Goal: Task Accomplishment & Management: Manage account settings

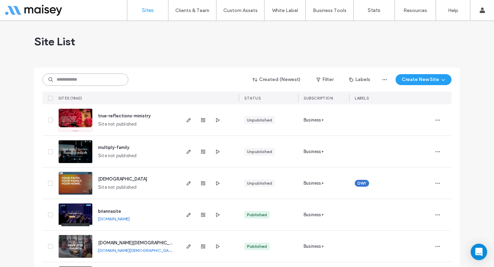
click at [91, 77] on input at bounding box center [86, 79] width 86 height 12
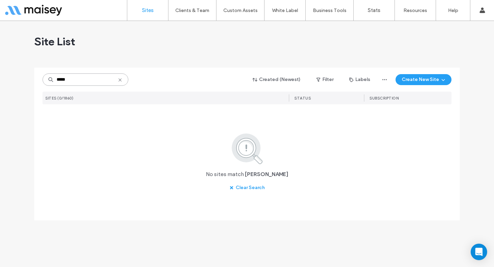
click at [97, 77] on input "*****" at bounding box center [86, 79] width 86 height 12
type input "**"
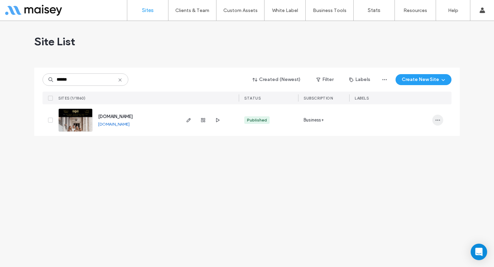
click at [435, 118] on icon "button" at bounding box center [437, 119] width 5 height 5
click at [417, 199] on div "Site Dashboard" at bounding box center [412, 203] width 61 height 13
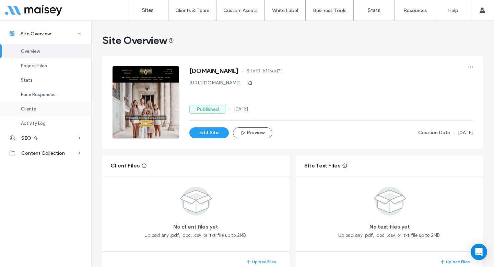
click at [34, 111] on span "Clients" at bounding box center [28, 108] width 15 height 5
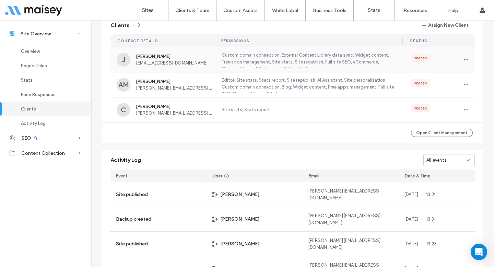
scroll to position [634, 0]
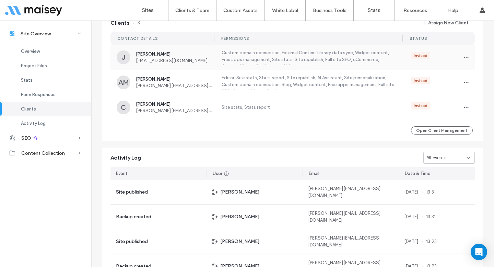
click at [457, 57] on div "Invited" at bounding box center [438, 57] width 67 height 11
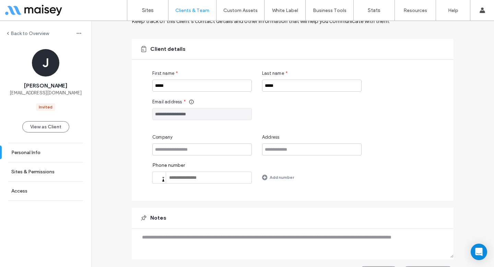
scroll to position [52, 0]
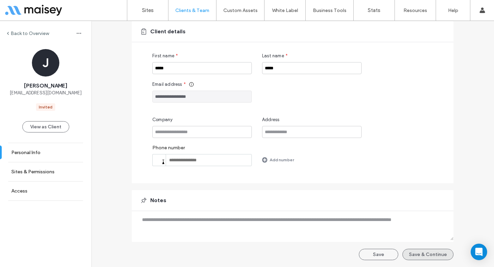
click at [412, 257] on button "Save & Continue" at bounding box center [427, 254] width 51 height 11
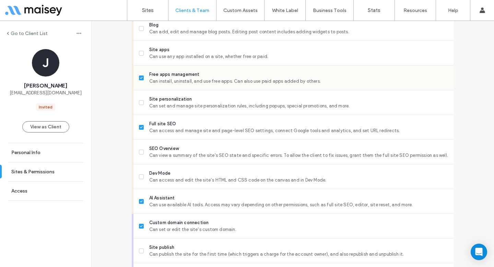
scroll to position [567, 0]
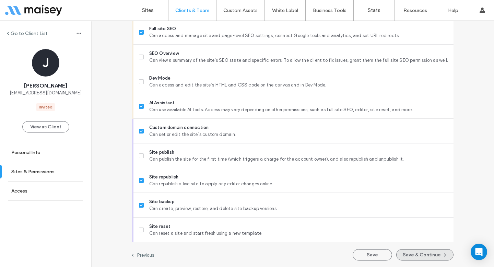
click at [407, 252] on button "Save & Continue" at bounding box center [424, 254] width 57 height 11
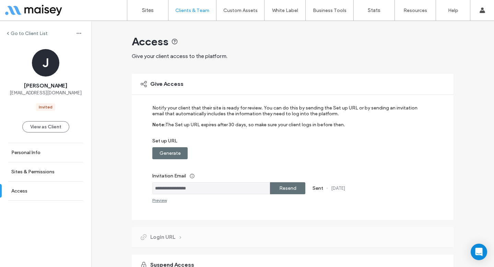
click at [279, 186] on label "Resend" at bounding box center [287, 188] width 17 height 13
